Goal: Navigation & Orientation: Find specific page/section

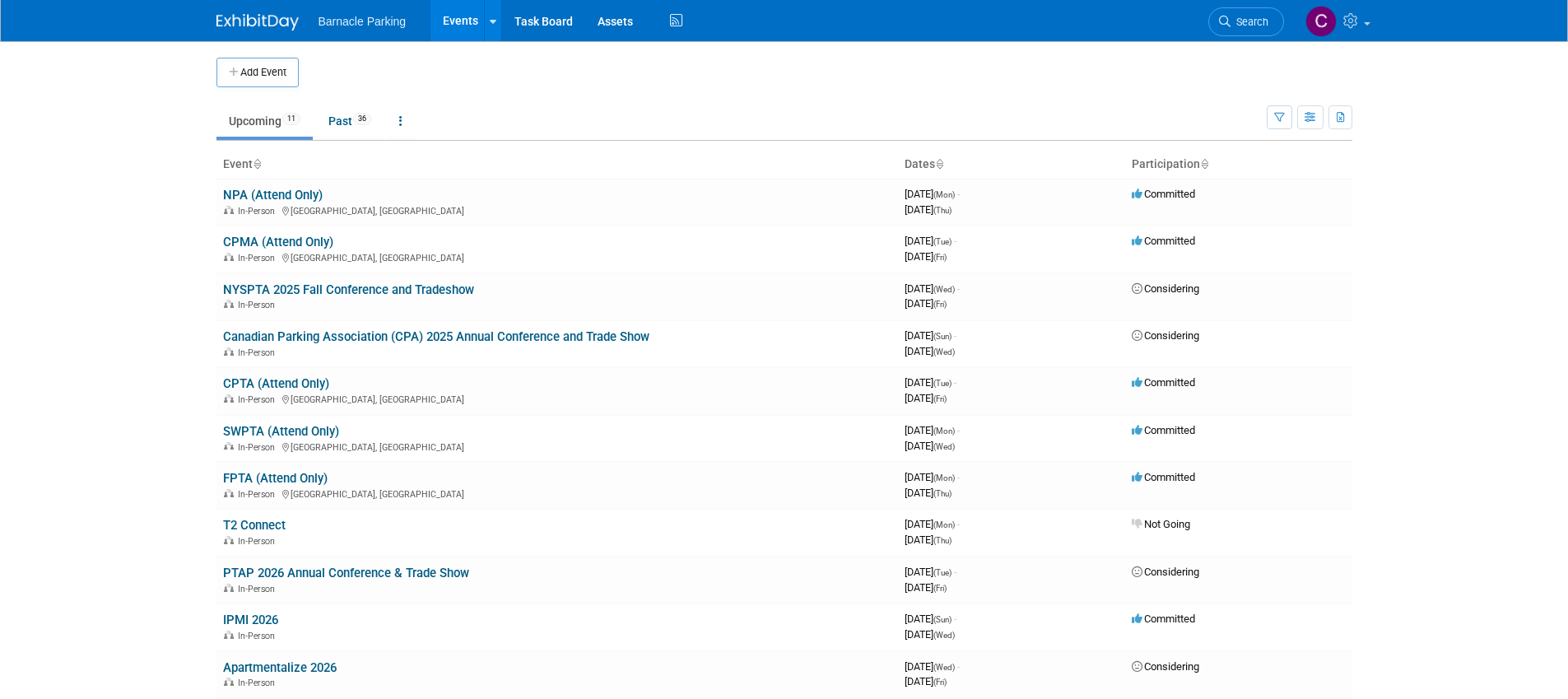
click at [186, 211] on body "Barnacle Parking Events Add Event Bulk Upload Events Shareable Event Boards Rec…" at bounding box center [784, 350] width 1568 height 699
click at [251, 191] on link "NPA (Attend Only)" at bounding box center [272, 194] width 99 height 15
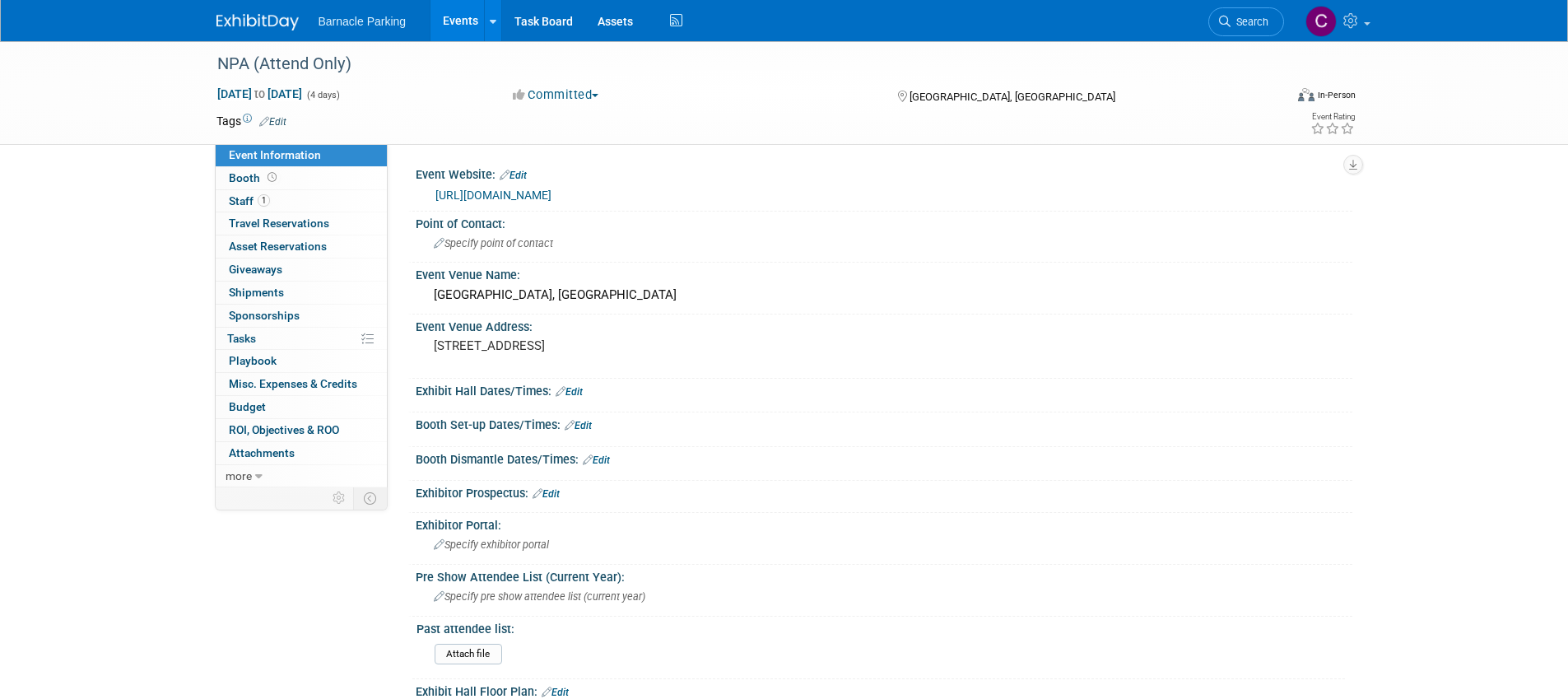
click at [465, 37] on link "Events" at bounding box center [460, 21] width 60 height 41
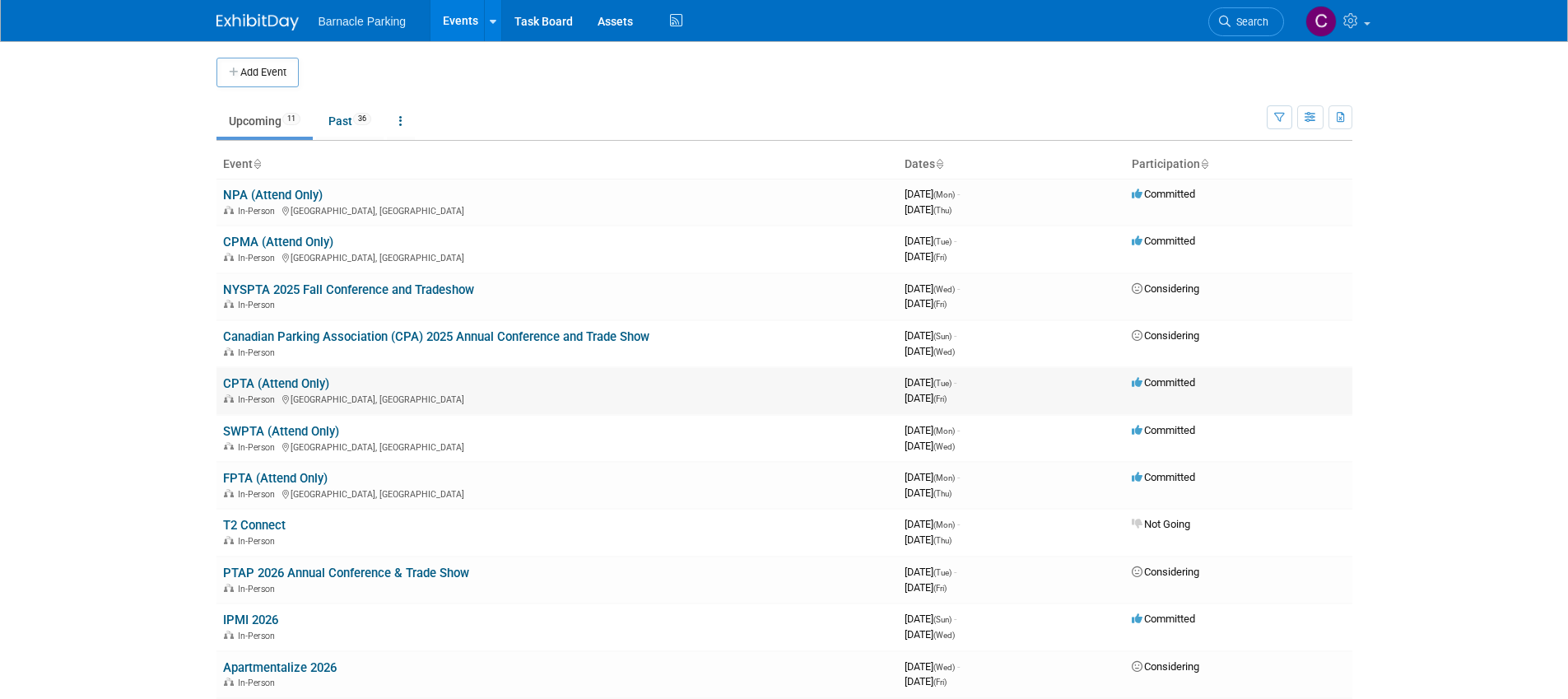
click at [262, 388] on link "CPTA (Attend Only)" at bounding box center [276, 383] width 106 height 15
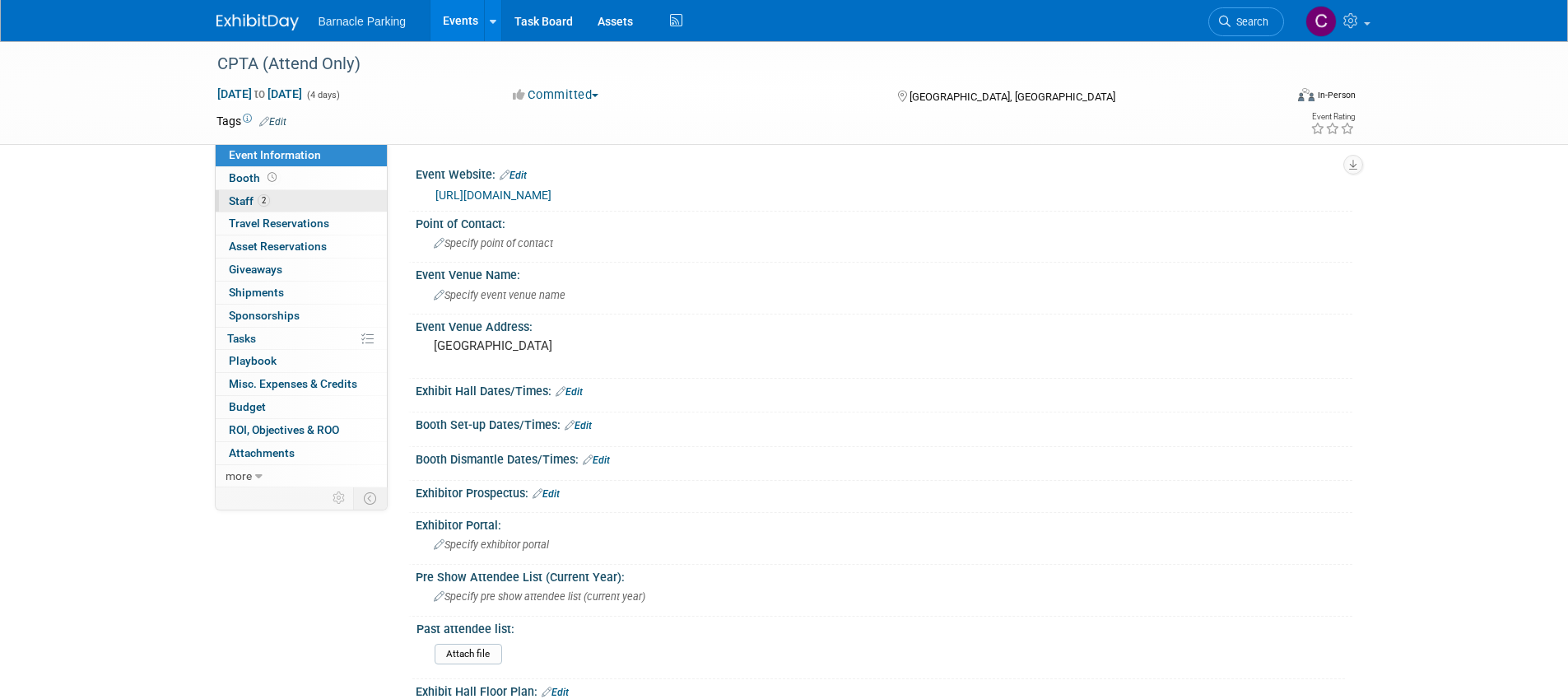
click at [250, 201] on span "Staff 2" at bounding box center [249, 200] width 41 height 13
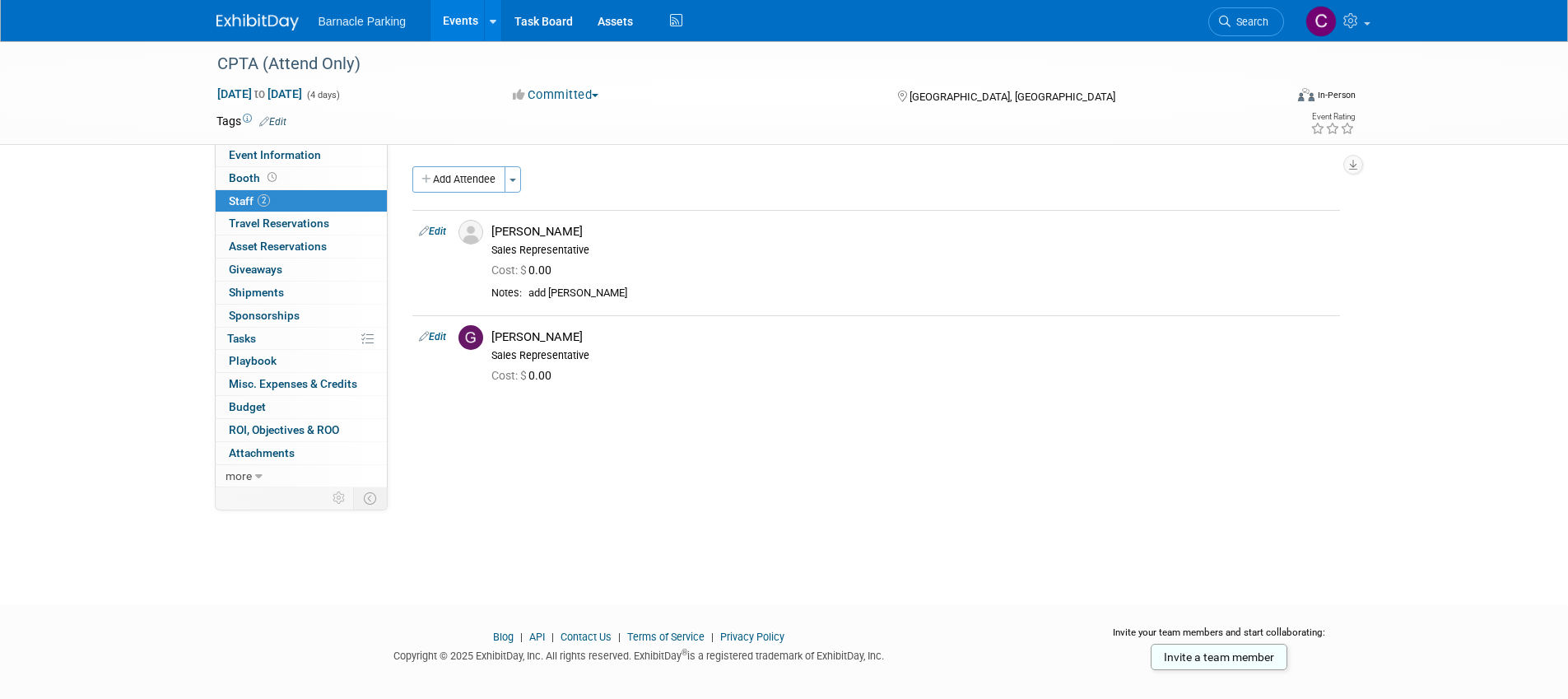
click at [466, 33] on link "Events" at bounding box center [460, 21] width 60 height 41
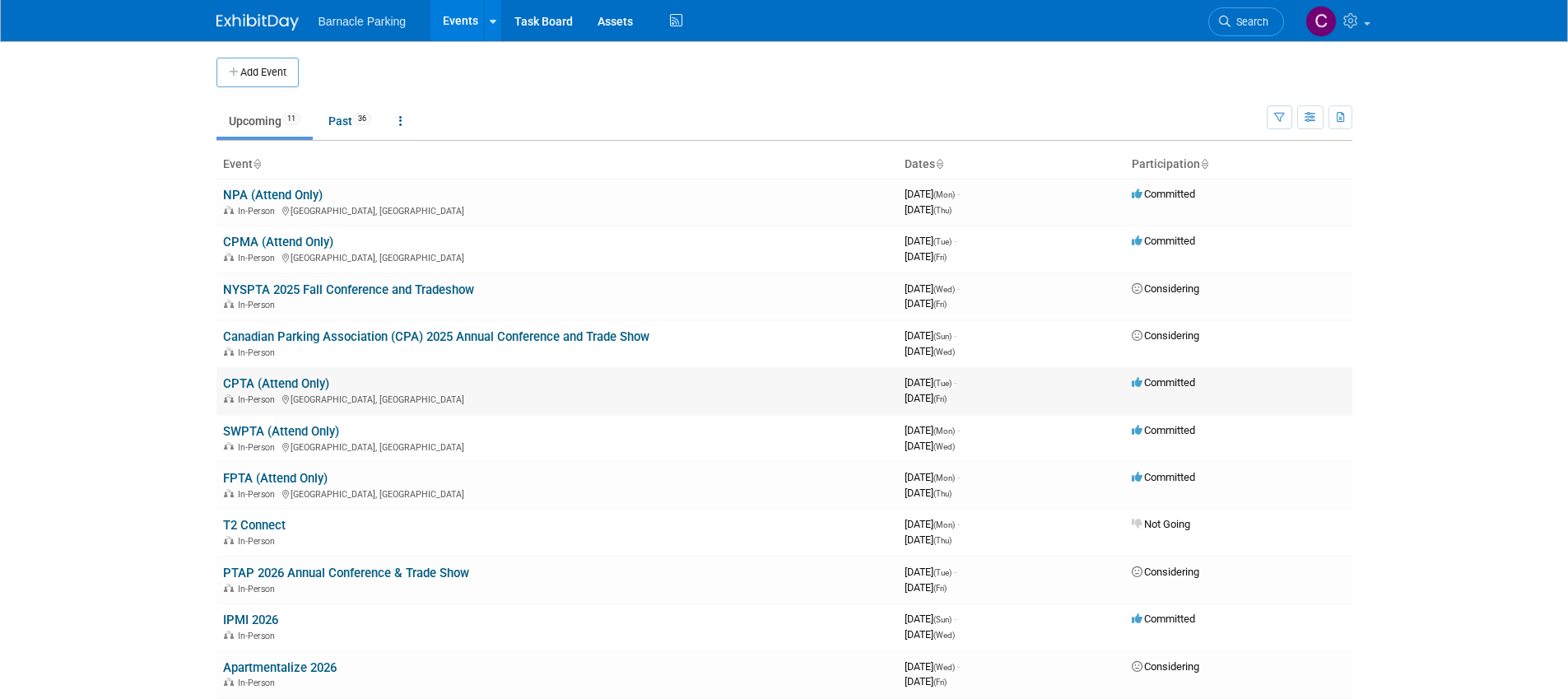
click at [284, 384] on link "CPTA (Attend Only)" at bounding box center [276, 383] width 106 height 15
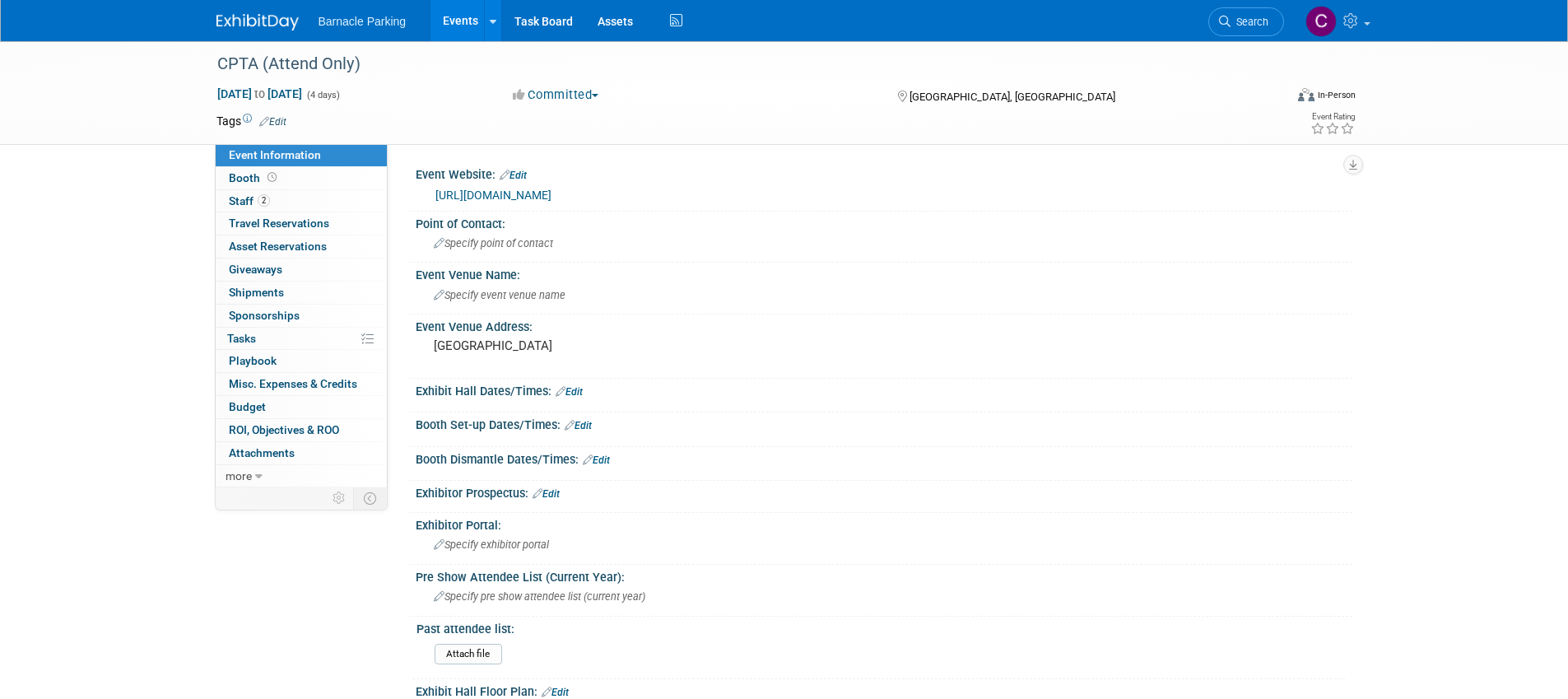
click at [460, 20] on link "Events" at bounding box center [460, 21] width 60 height 41
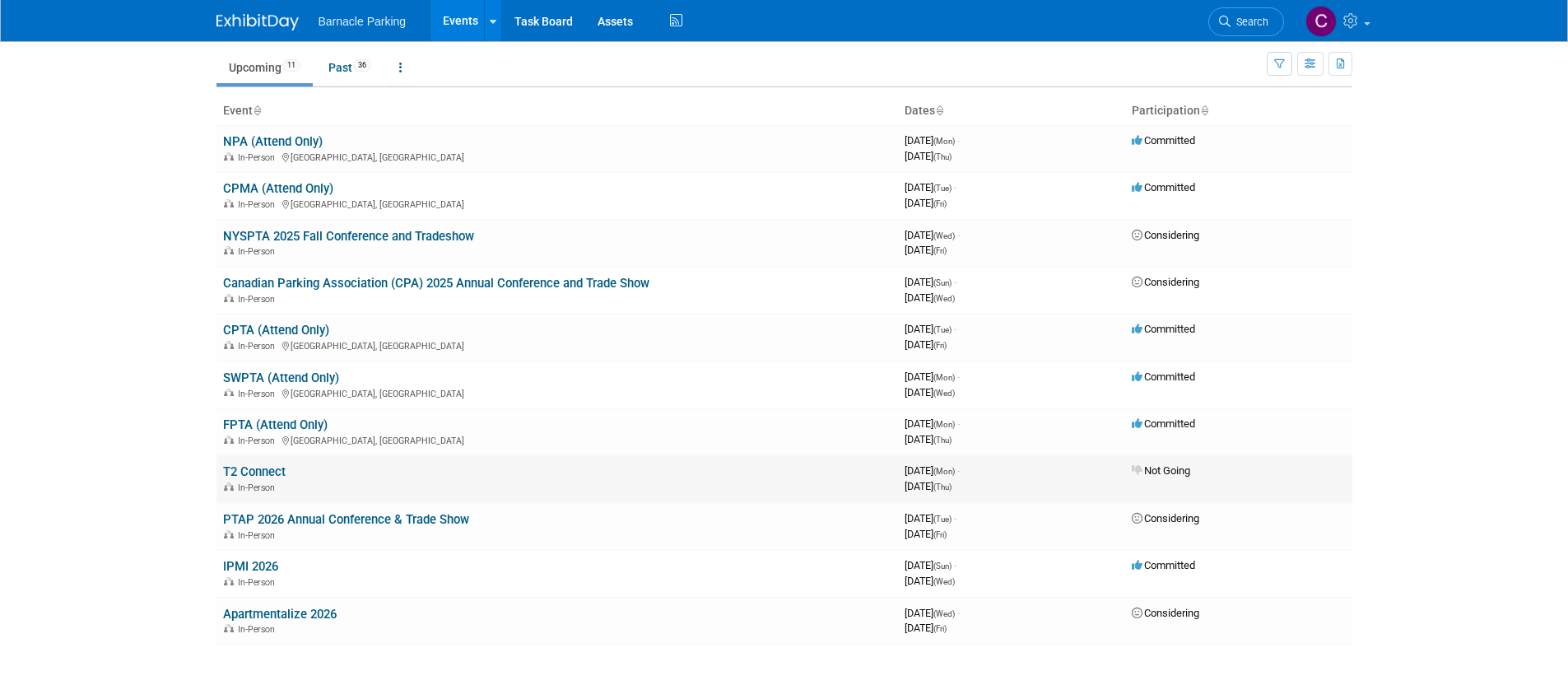
scroll to position [54, 0]
click at [278, 425] on link "FPTA (Attend Only)" at bounding box center [275, 423] width 104 height 15
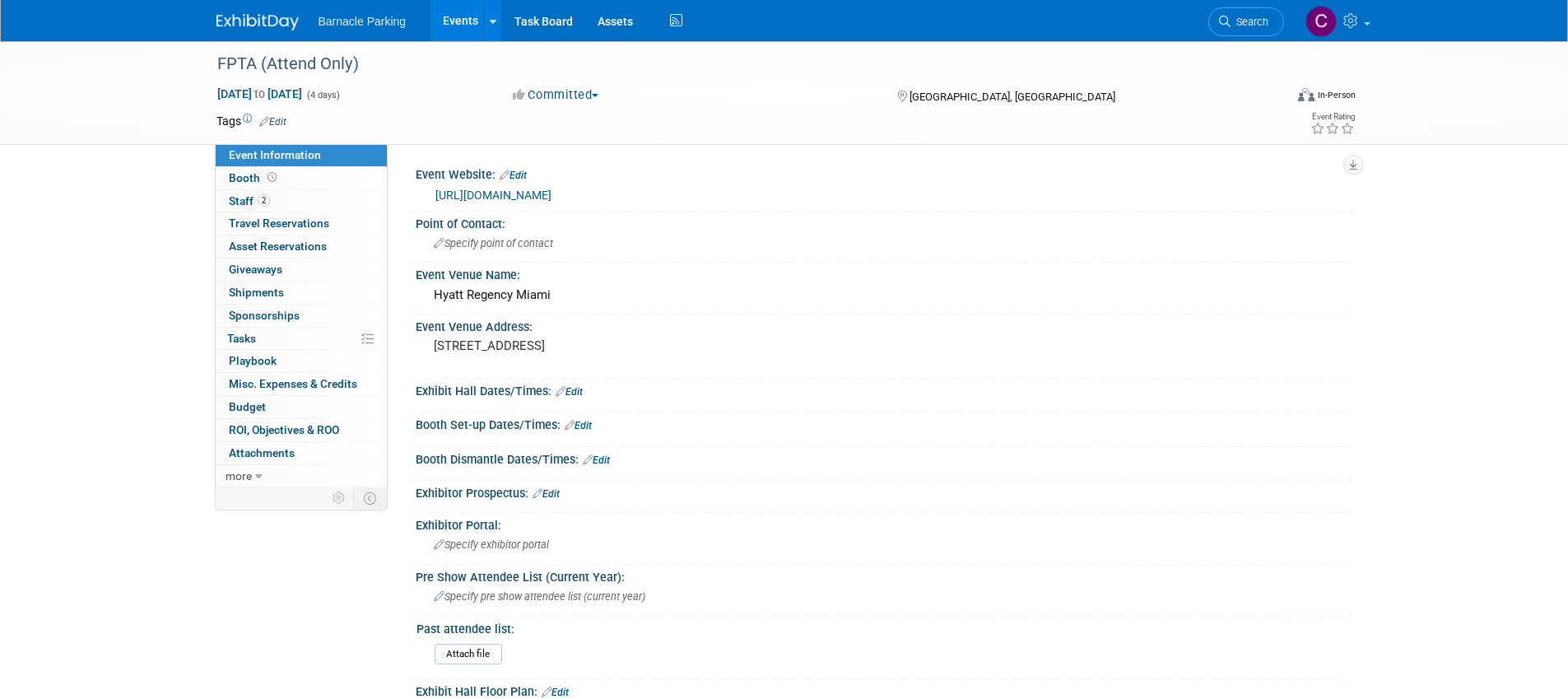
click at [458, 20] on link "Events" at bounding box center [460, 21] width 60 height 41
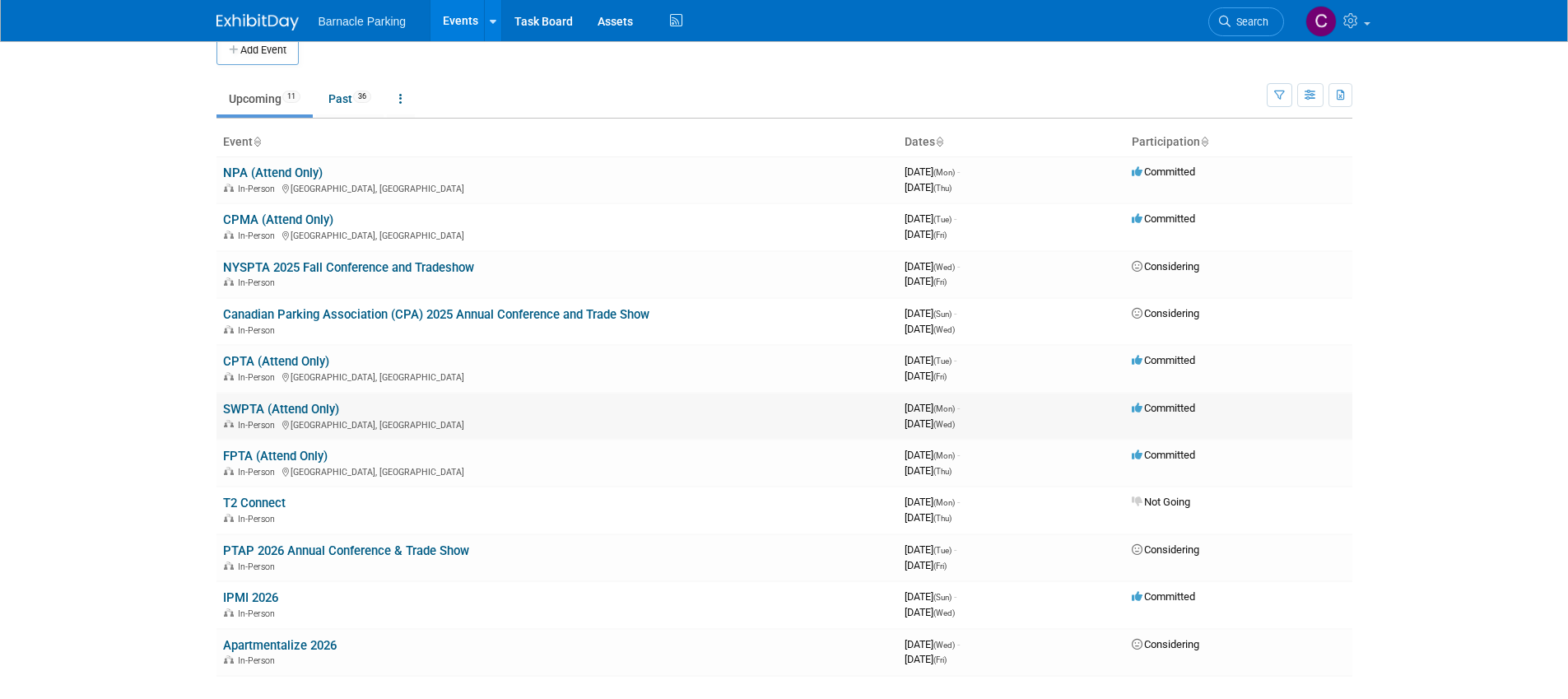
scroll to position [53, 0]
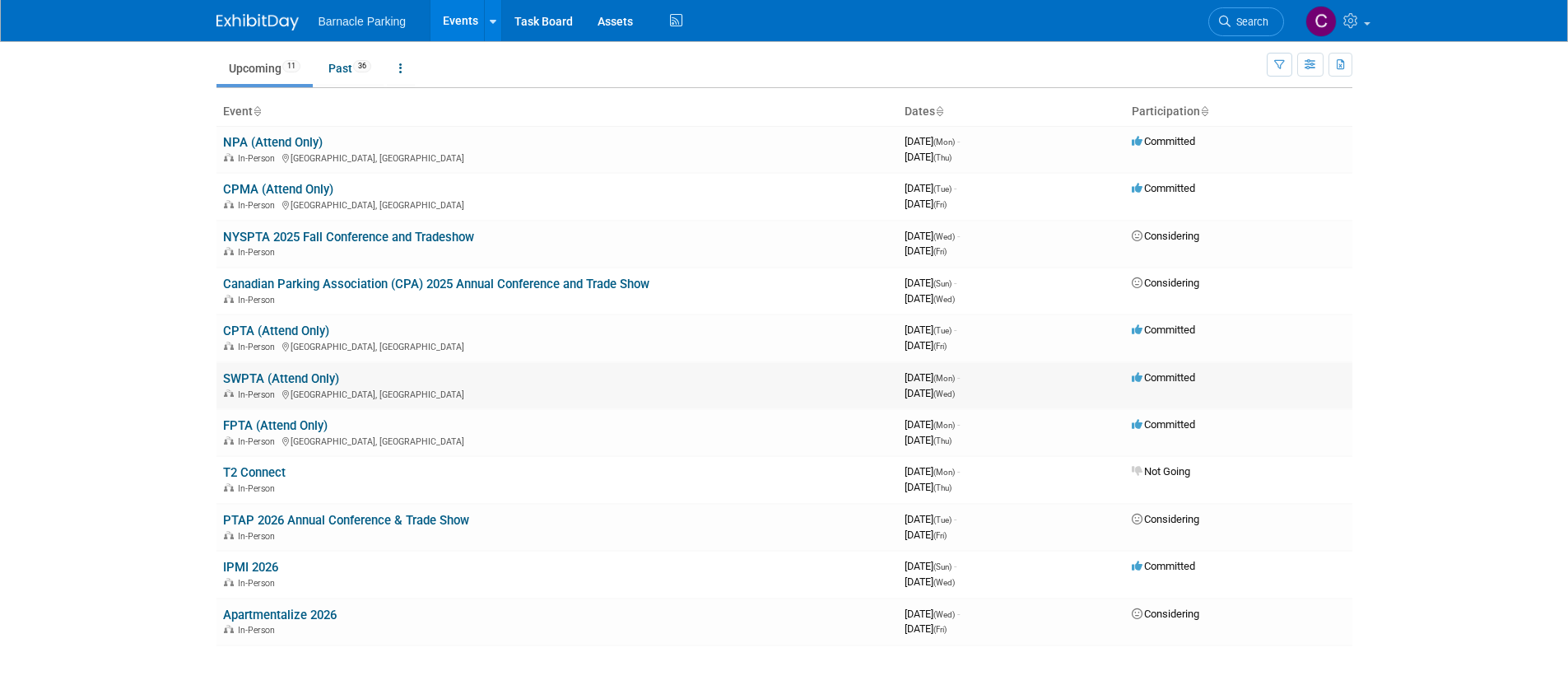
click at [268, 375] on link "SWPTA (Attend Only)" at bounding box center [281, 378] width 116 height 15
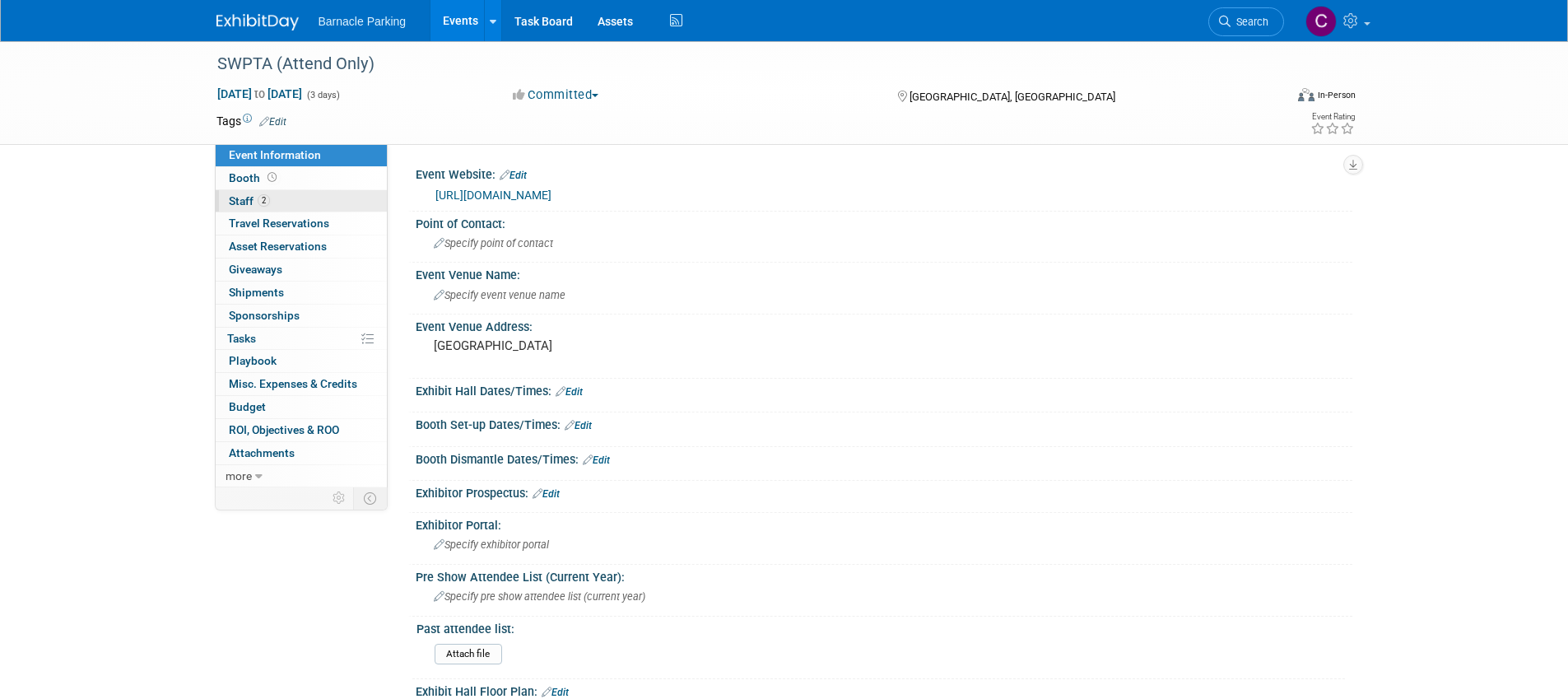
click at [269, 200] on span "2" at bounding box center [263, 200] width 13 height 13
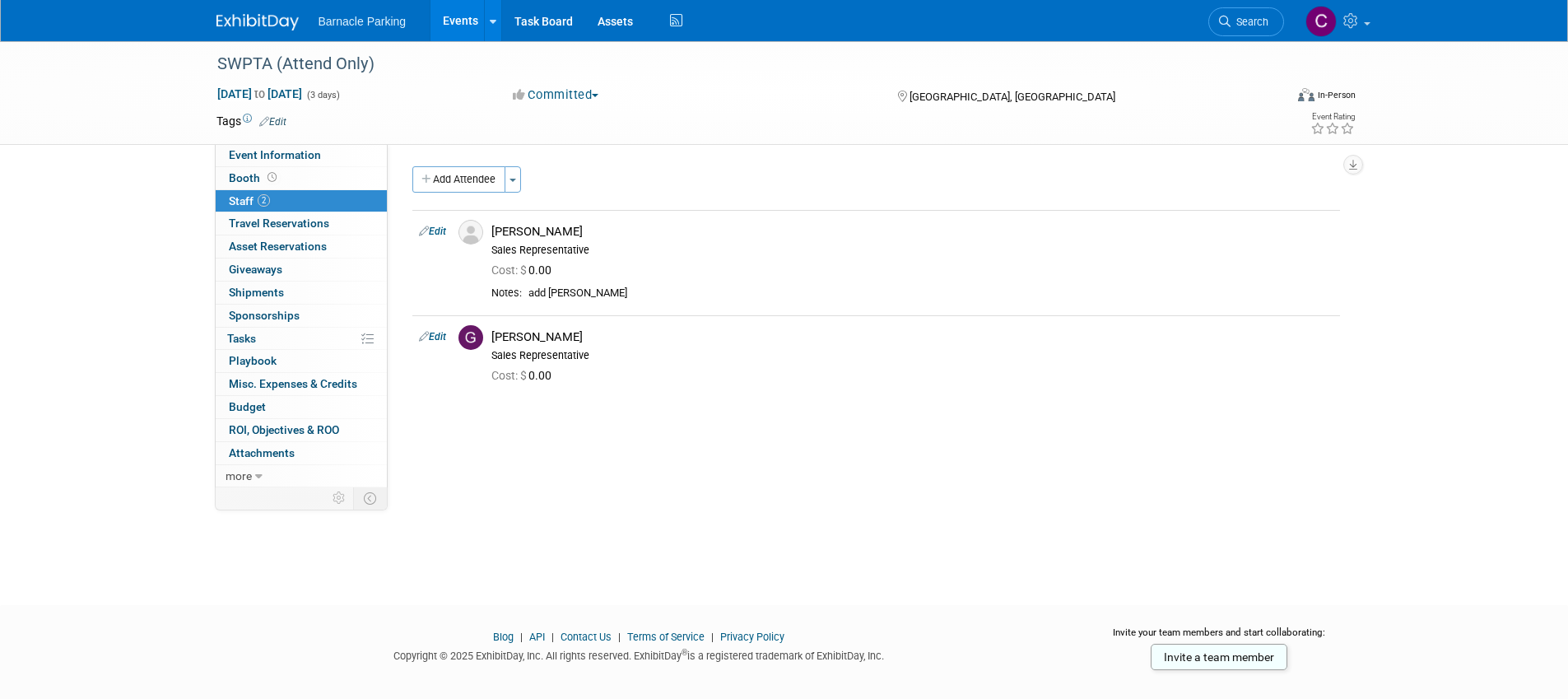
click at [460, 22] on link "Events" at bounding box center [460, 21] width 60 height 41
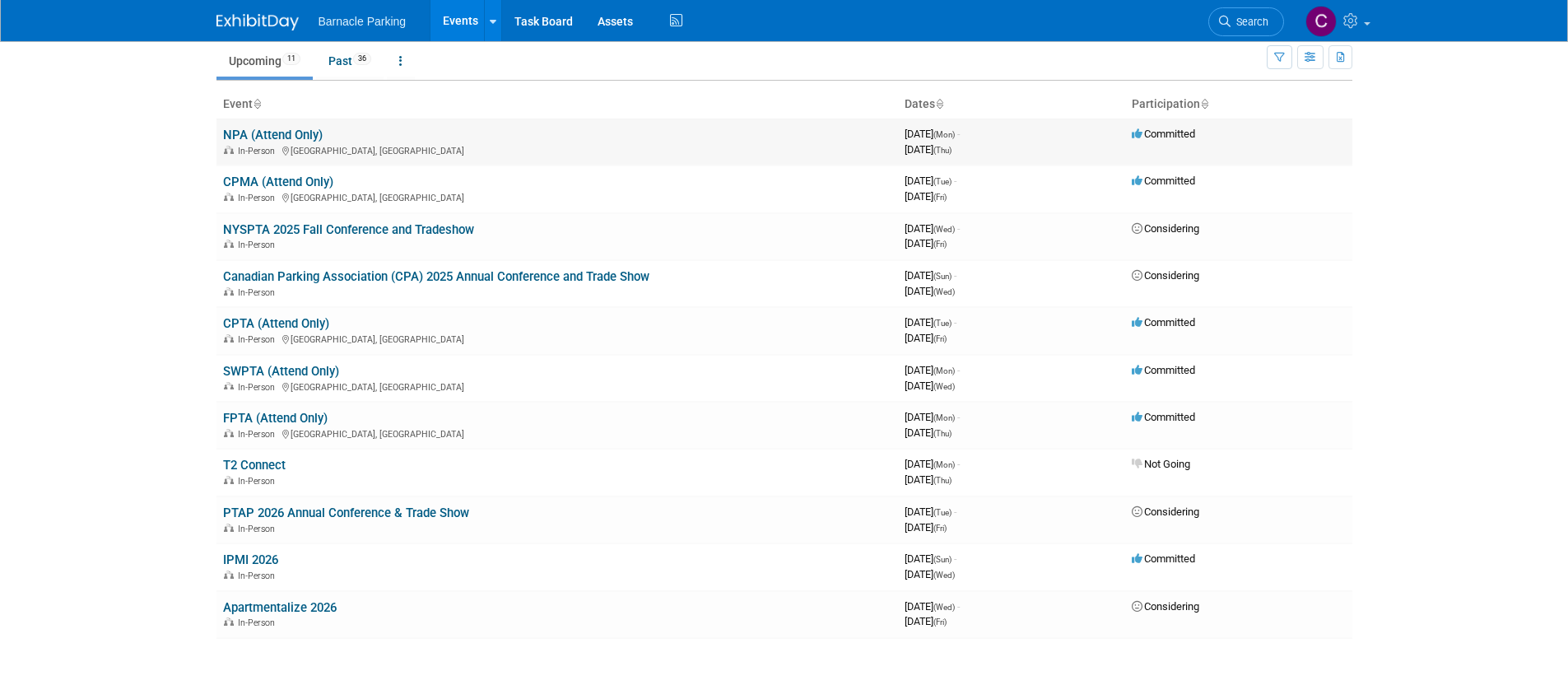
scroll to position [69, 0]
